Goal: Task Accomplishment & Management: Manage account settings

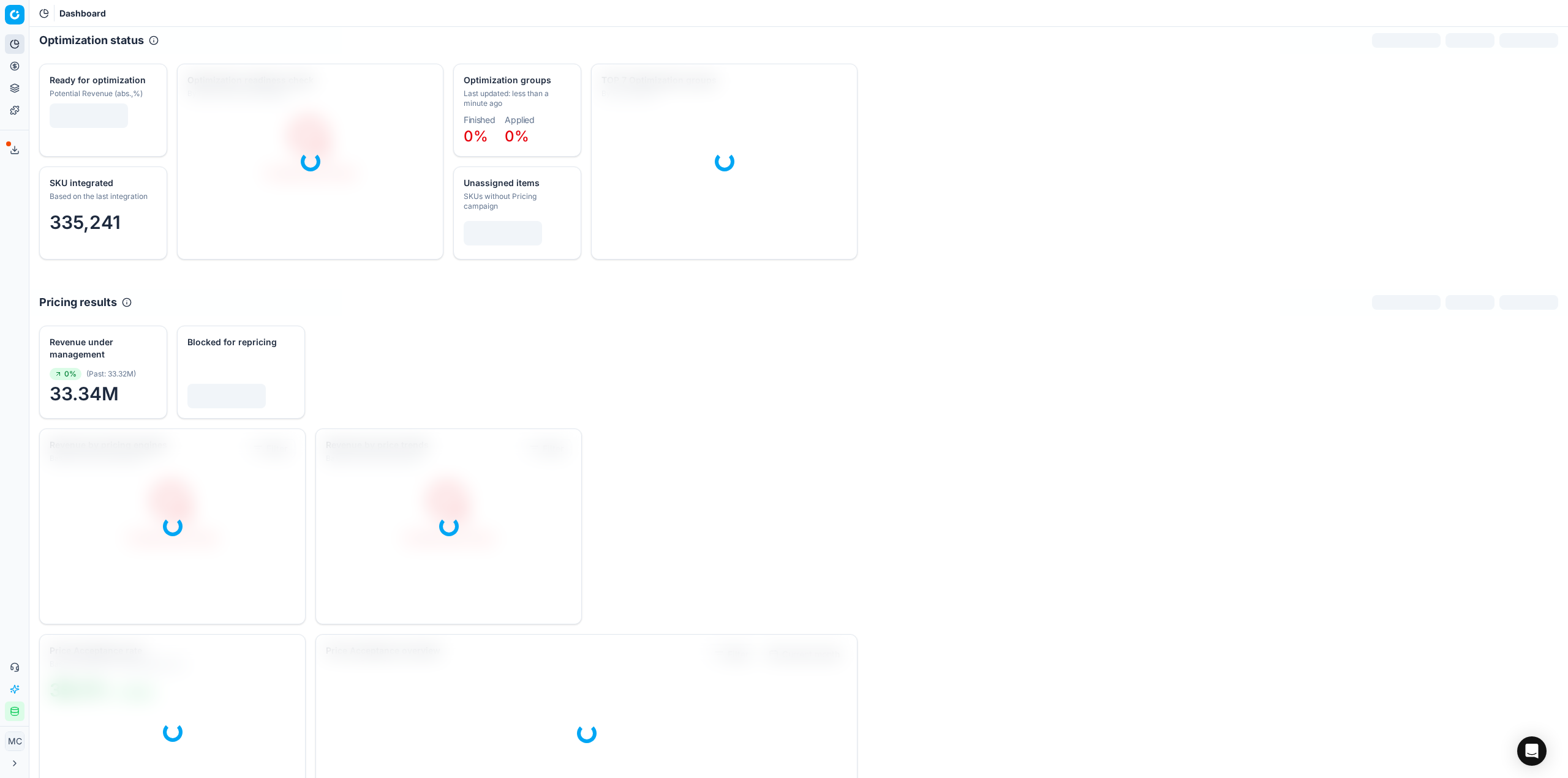
click at [11, 63] on icon at bounding box center [15, 66] width 10 height 10
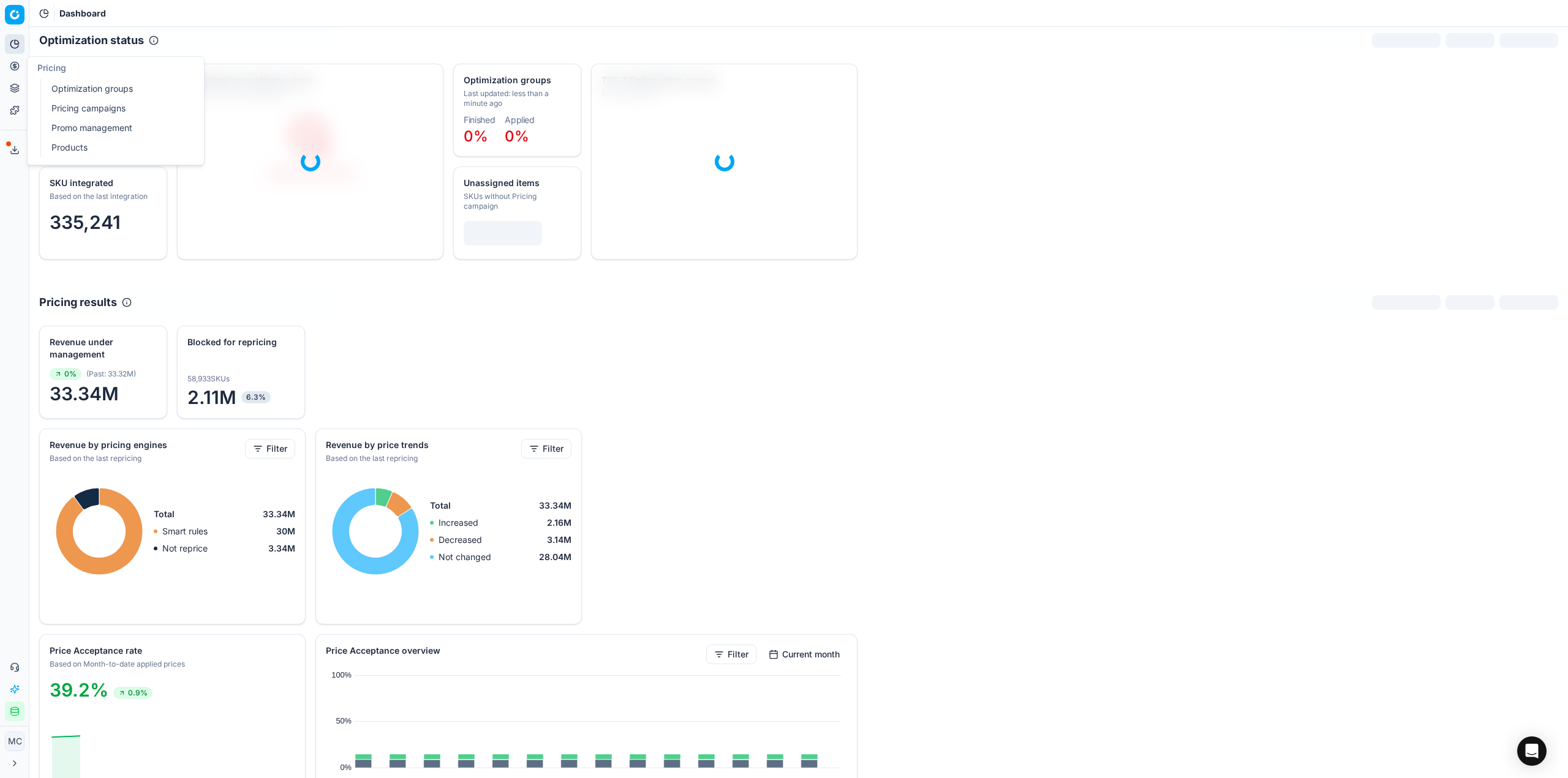
click at [87, 93] on link "Optimization groups" at bounding box center [118, 89] width 143 height 17
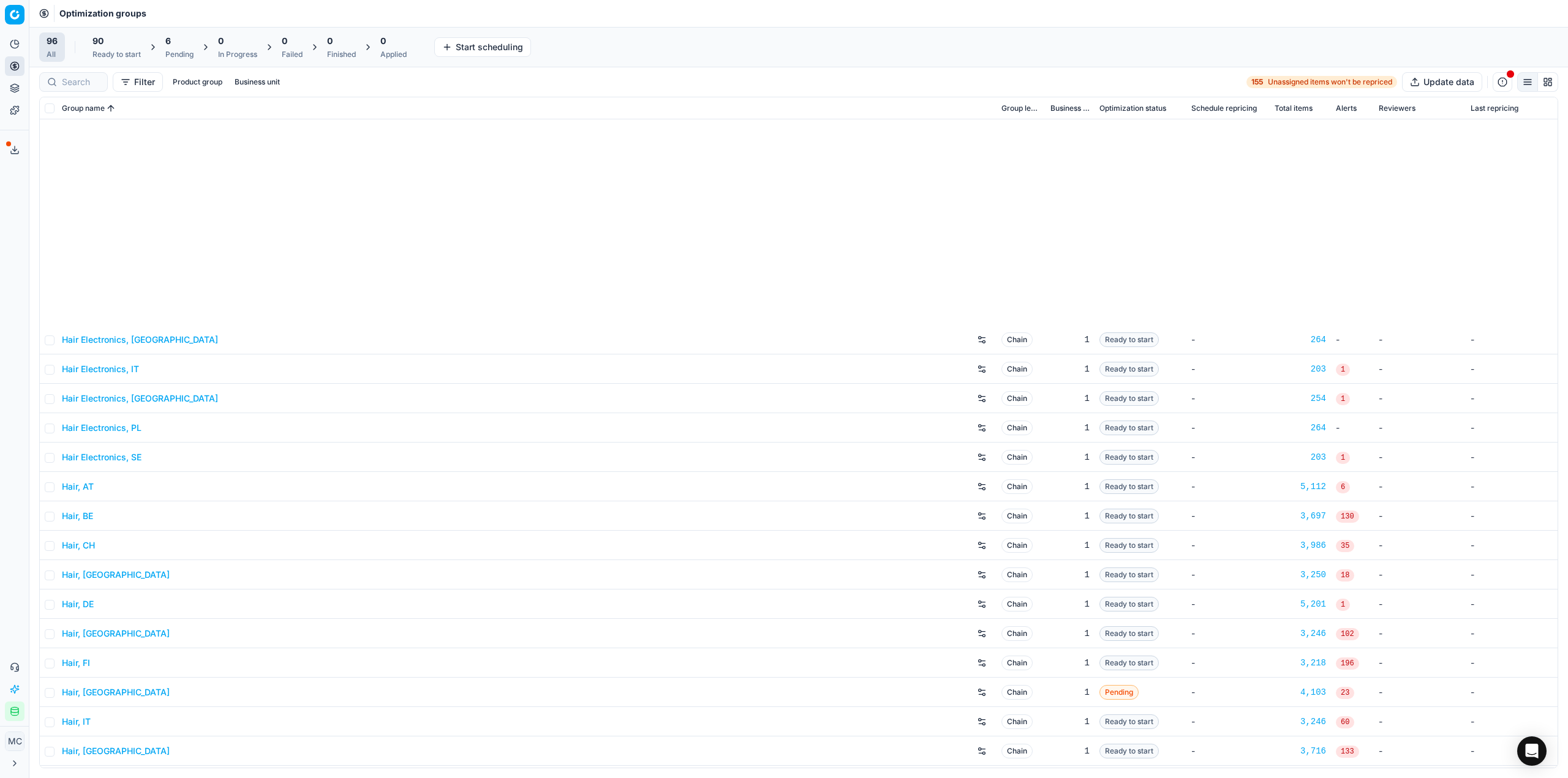
scroll to position [306, 0]
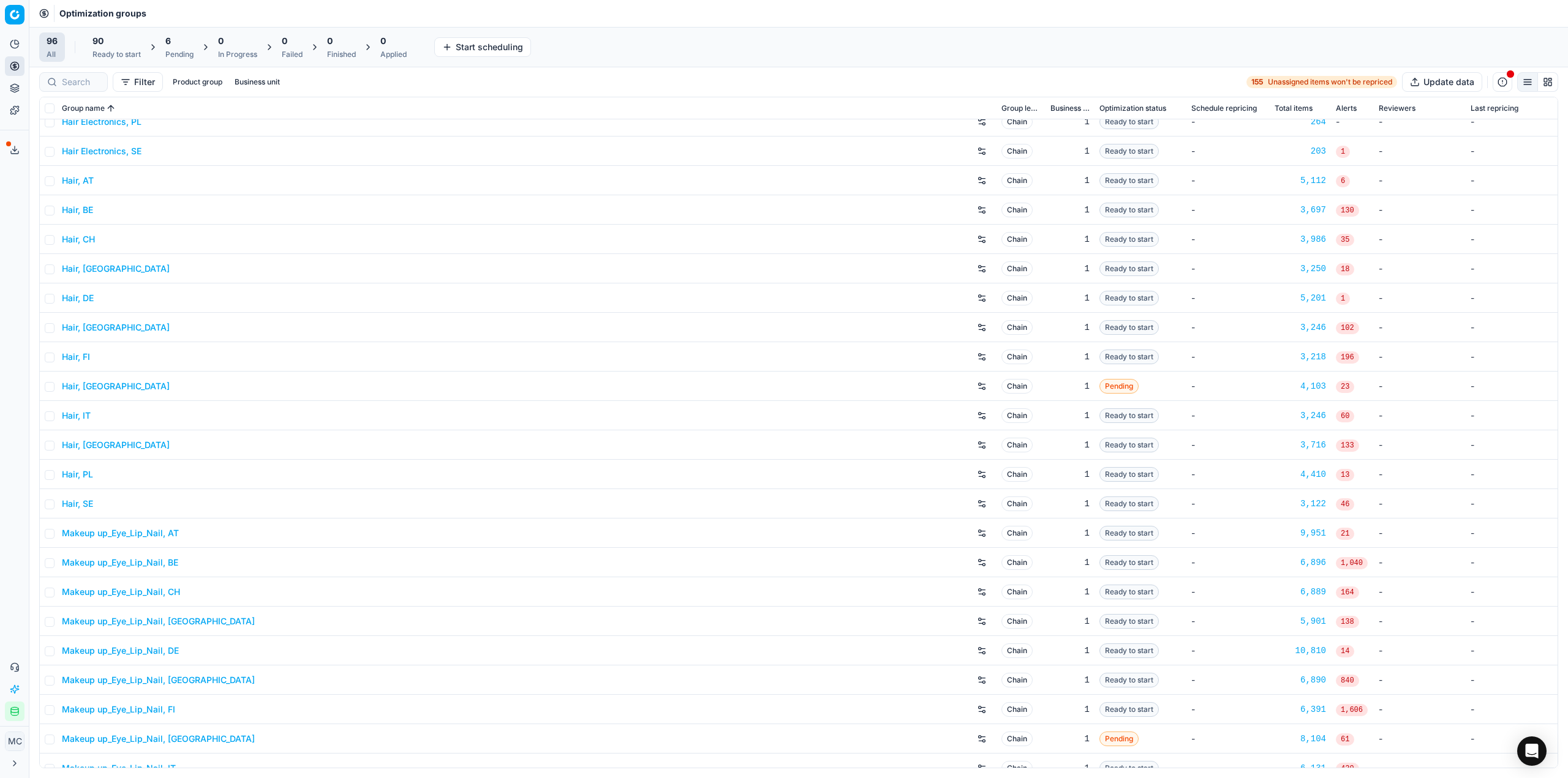
click at [121, 650] on link "Makeup up_Eye_Lip_Nail, DE" at bounding box center [120, 650] width 117 height 12
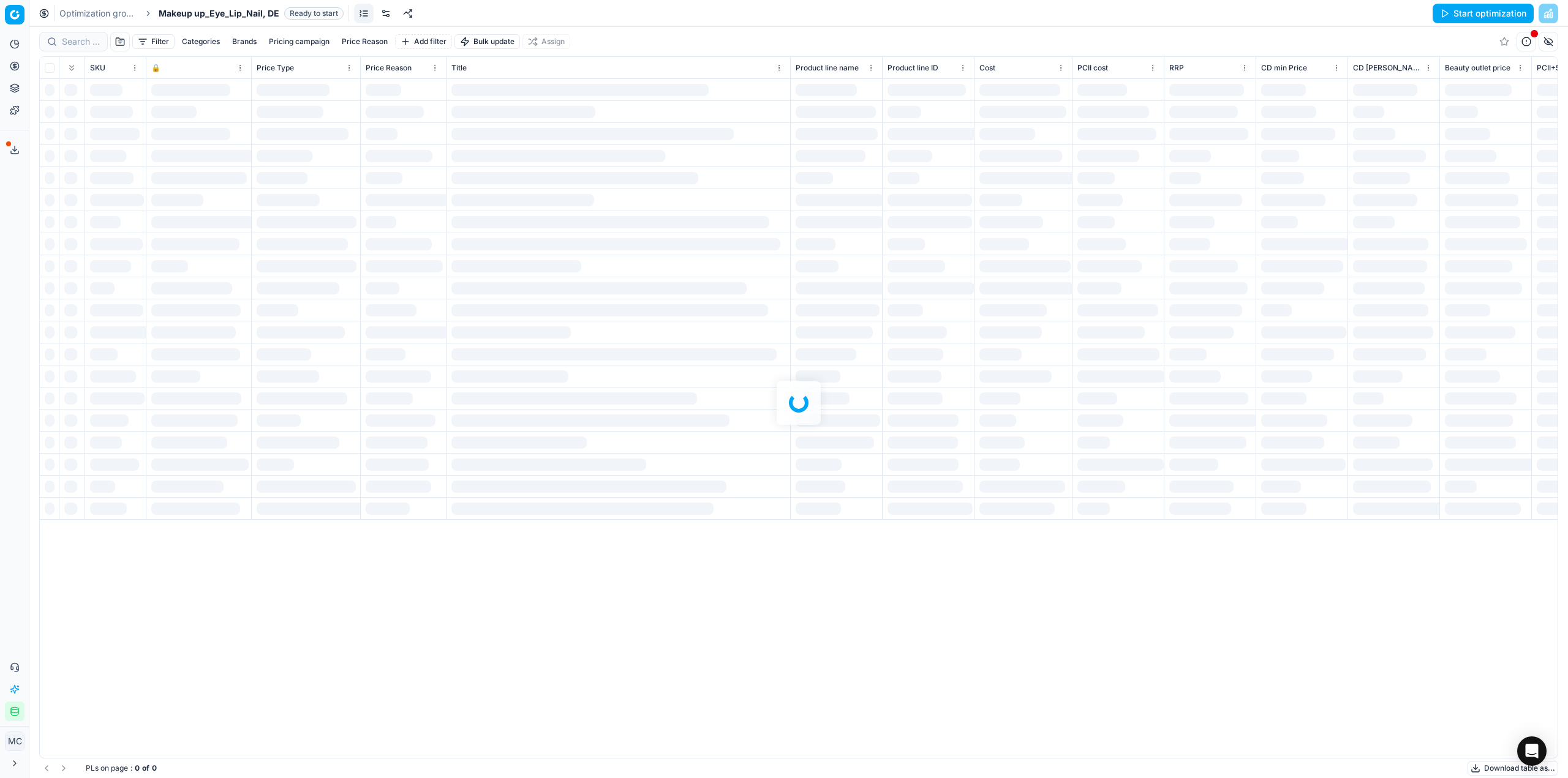
click at [382, 14] on link at bounding box center [386, 13] width 20 height 20
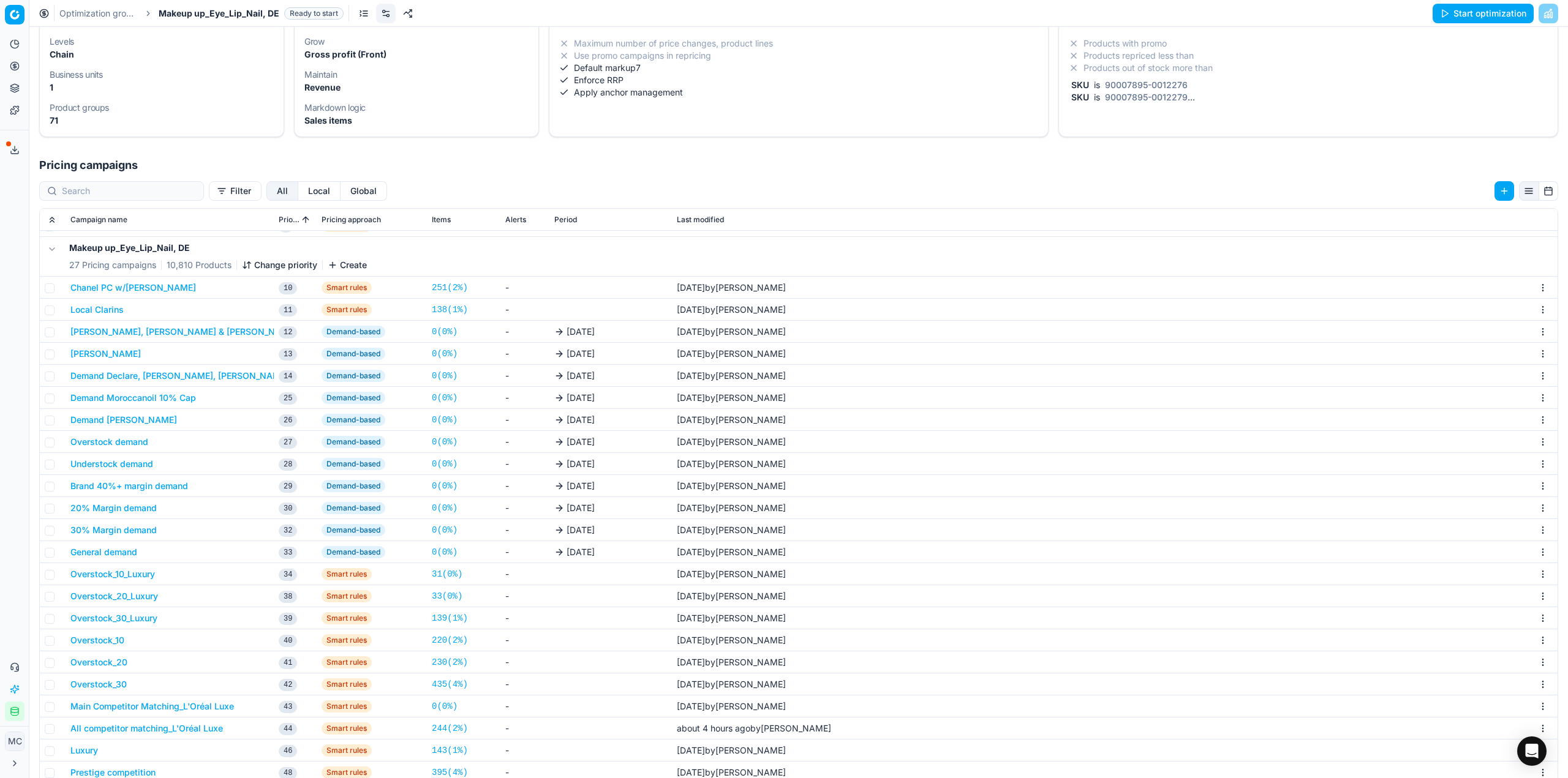
scroll to position [228, 0]
